Goal: Use online tool/utility: Utilize a website feature to perform a specific function

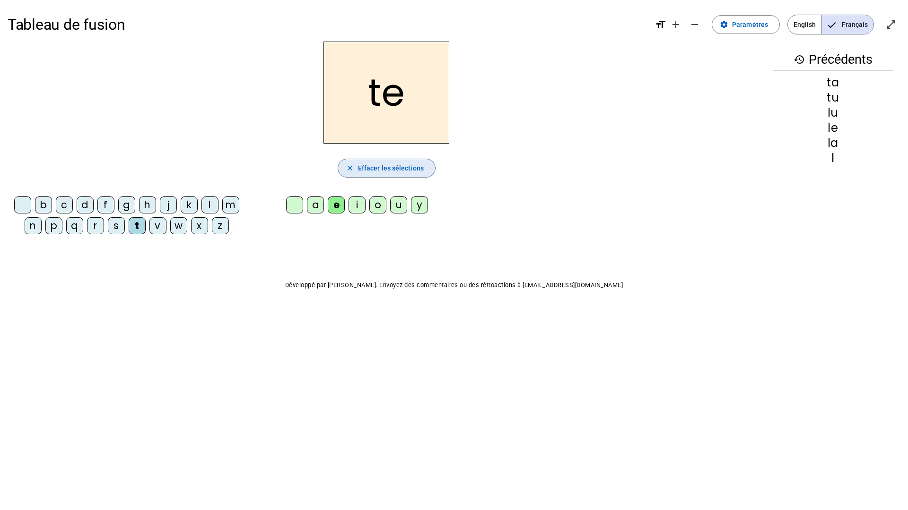
click at [377, 159] on span "button" at bounding box center [386, 168] width 97 height 23
click at [210, 204] on div "l" at bounding box center [209, 205] width 17 height 17
click at [313, 205] on div "a" at bounding box center [315, 205] width 17 height 17
click at [372, 171] on span "Effacer les sélections" at bounding box center [391, 168] width 66 height 11
click at [206, 203] on div "l" at bounding box center [209, 205] width 17 height 17
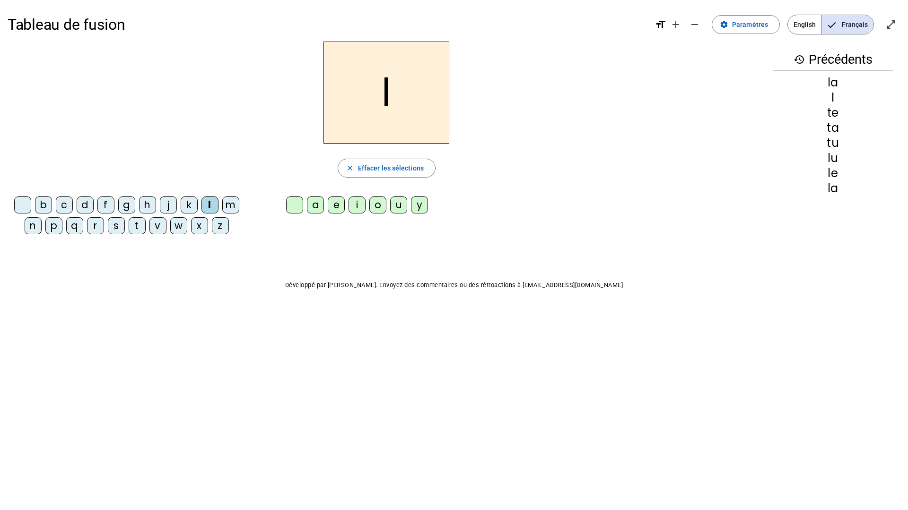
click at [337, 203] on div "e" at bounding box center [336, 205] width 17 height 17
click at [400, 203] on div "u" at bounding box center [398, 205] width 17 height 17
click at [139, 224] on div "t" at bounding box center [137, 225] width 17 height 17
click at [318, 209] on div "a" at bounding box center [315, 205] width 17 height 17
click at [336, 207] on div "e" at bounding box center [336, 205] width 17 height 17
